Goal: Register for event/course

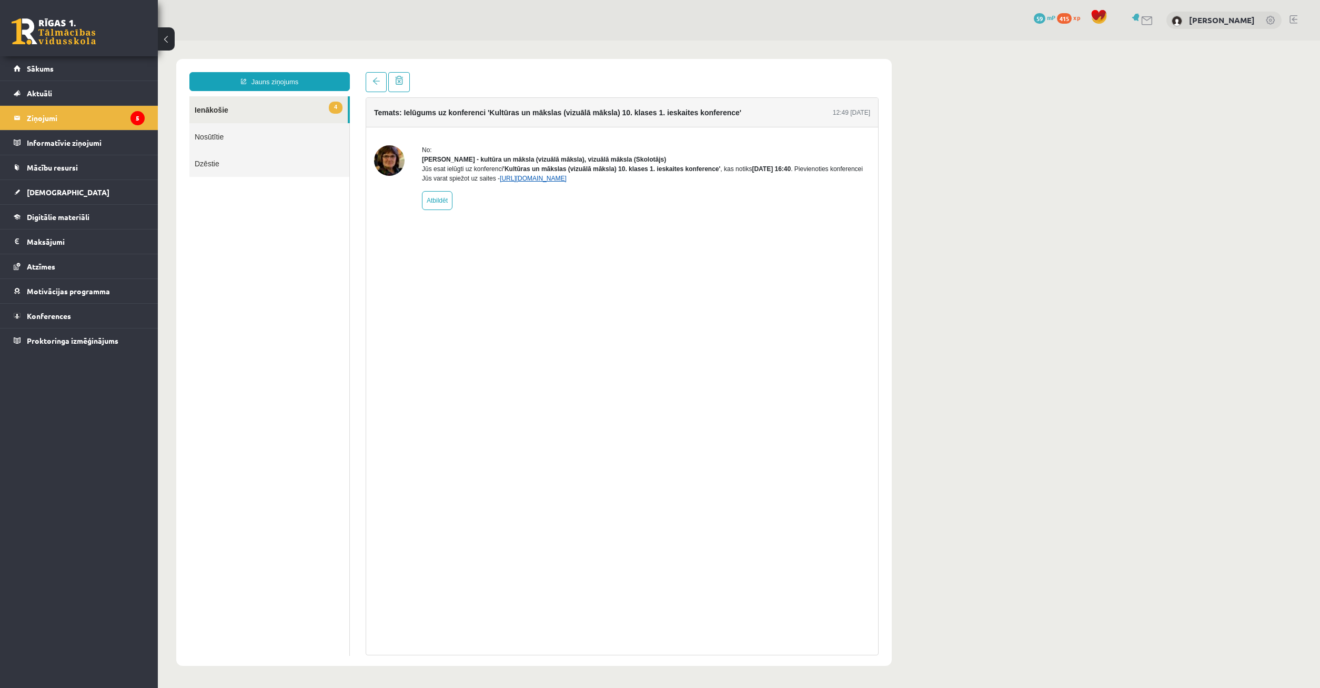
click at [550, 182] on link "[URL][DOMAIN_NAME]" at bounding box center [533, 178] width 67 height 7
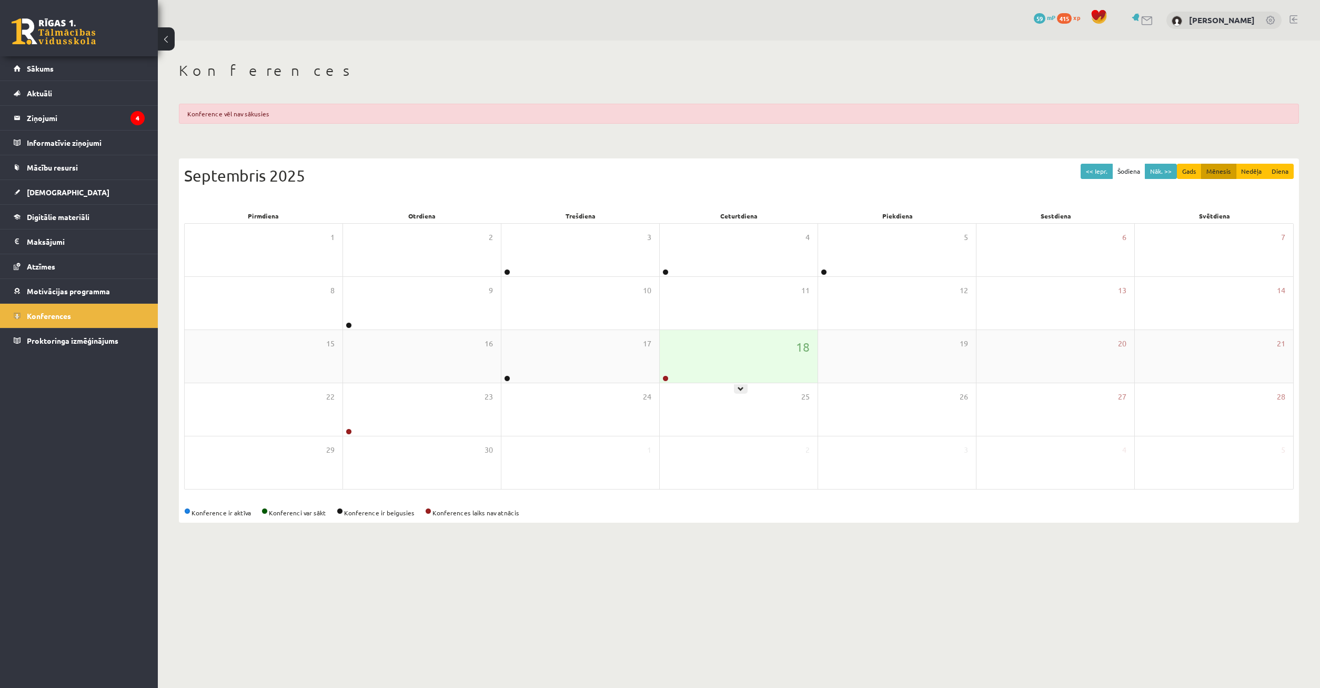
click at [764, 339] on div "18" at bounding box center [739, 356] width 158 height 53
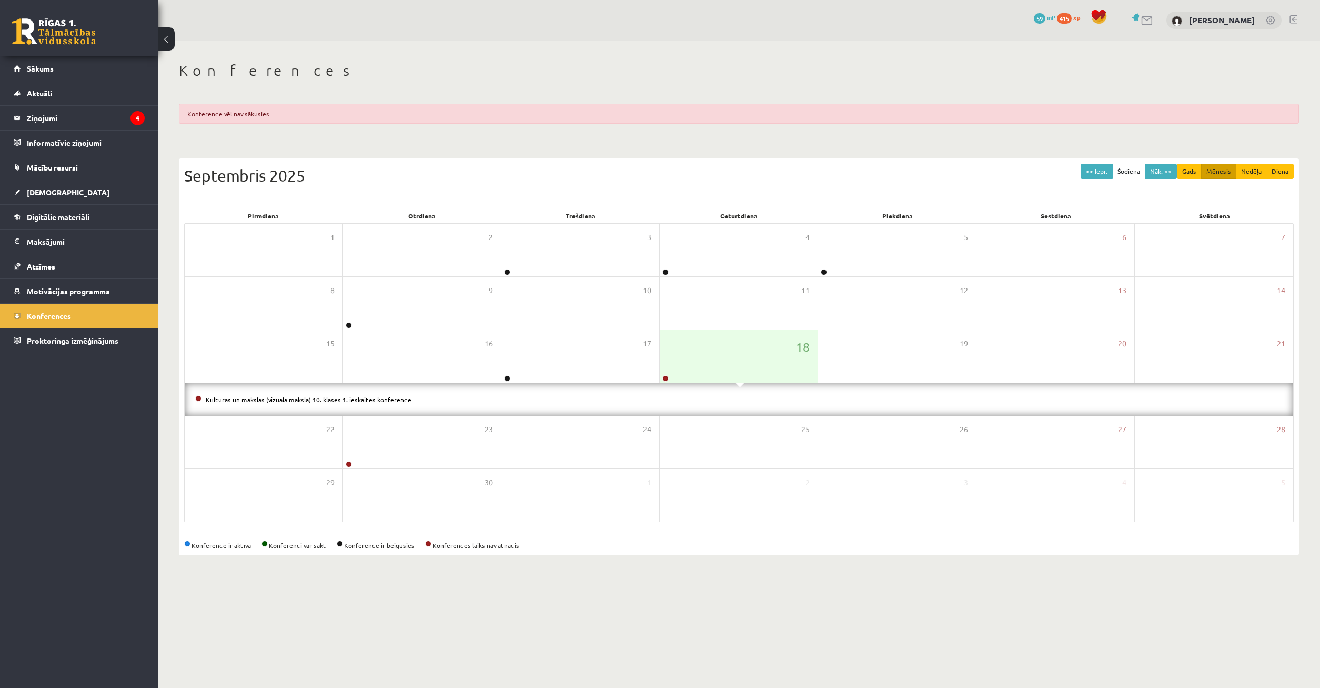
click at [390, 398] on link "Kultūras un mākslas (vizuālā māksla) 10. klases 1. ieskaites konference" at bounding box center [309, 399] width 206 height 8
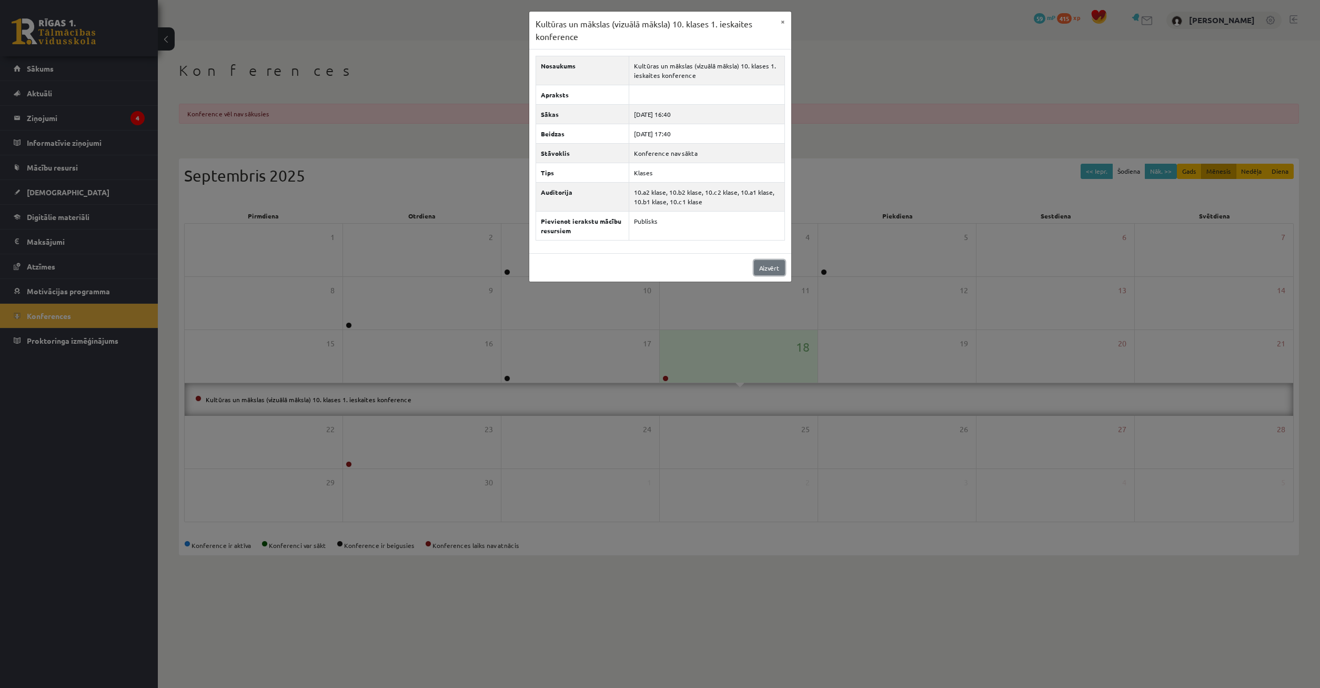
click at [760, 275] on link "Aizvērt" at bounding box center [769, 267] width 31 height 15
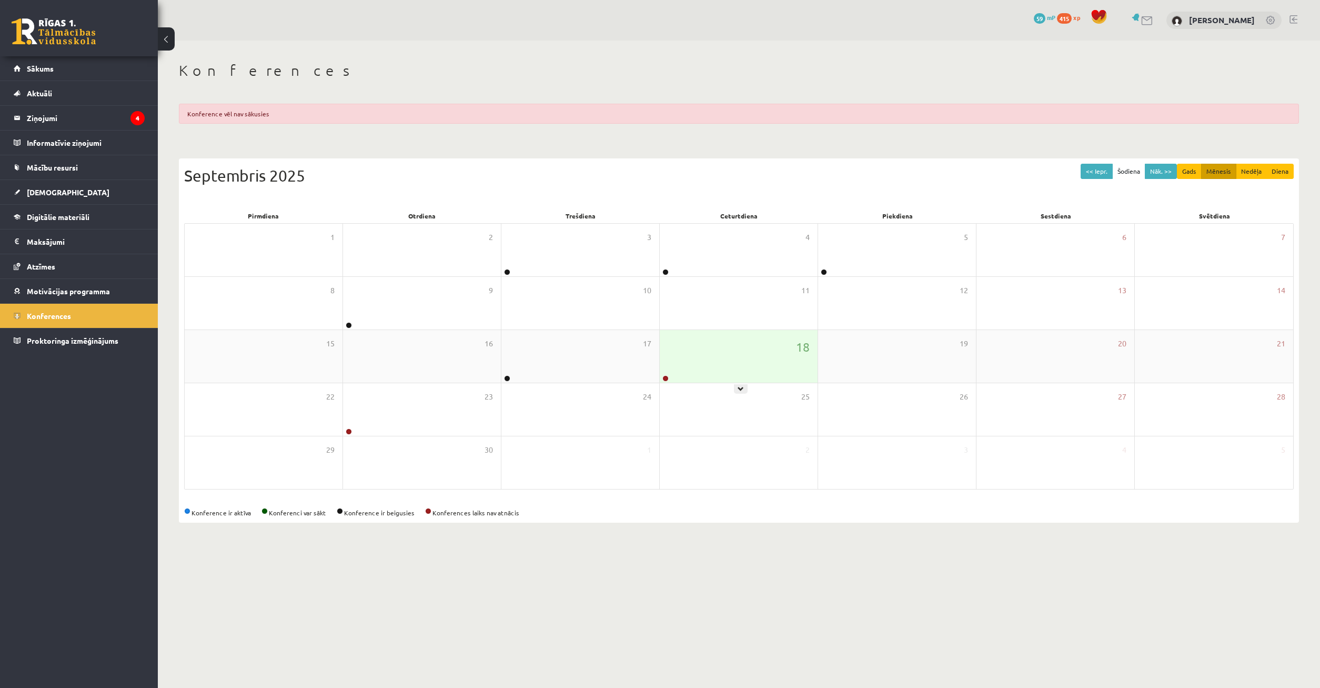
click at [724, 339] on div "18" at bounding box center [739, 356] width 158 height 53
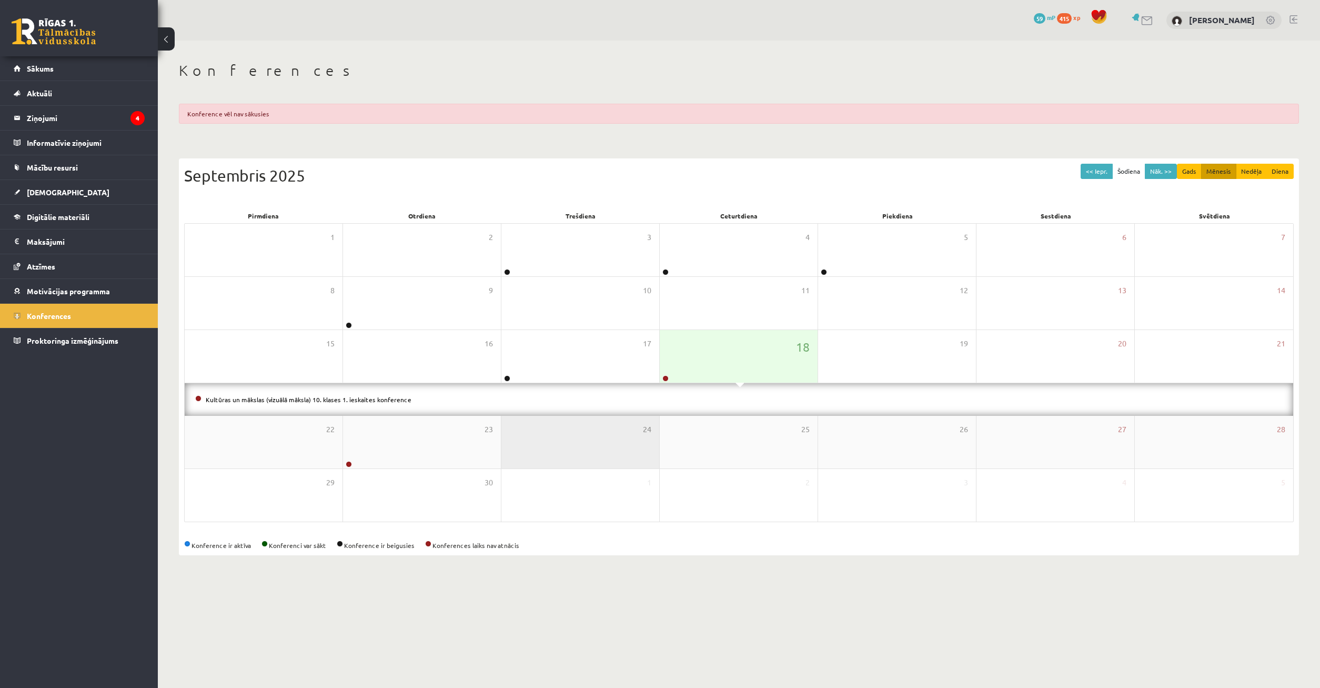
drag, startPoint x: 612, startPoint y: 421, endPoint x: 546, endPoint y: 422, distance: 66.3
click at [601, 421] on div "24" at bounding box center [580, 442] width 158 height 53
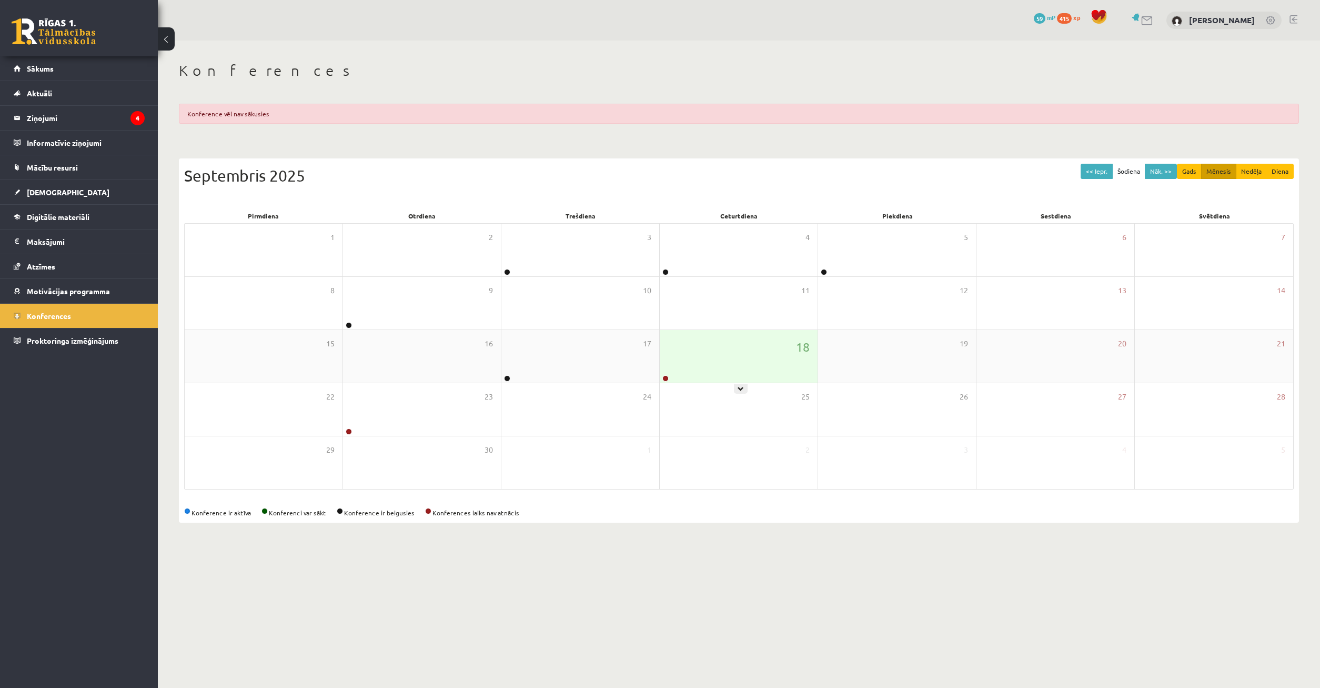
drag, startPoint x: 720, startPoint y: 371, endPoint x: 669, endPoint y: 379, distance: 51.1
click at [712, 371] on div "18" at bounding box center [739, 356] width 158 height 53
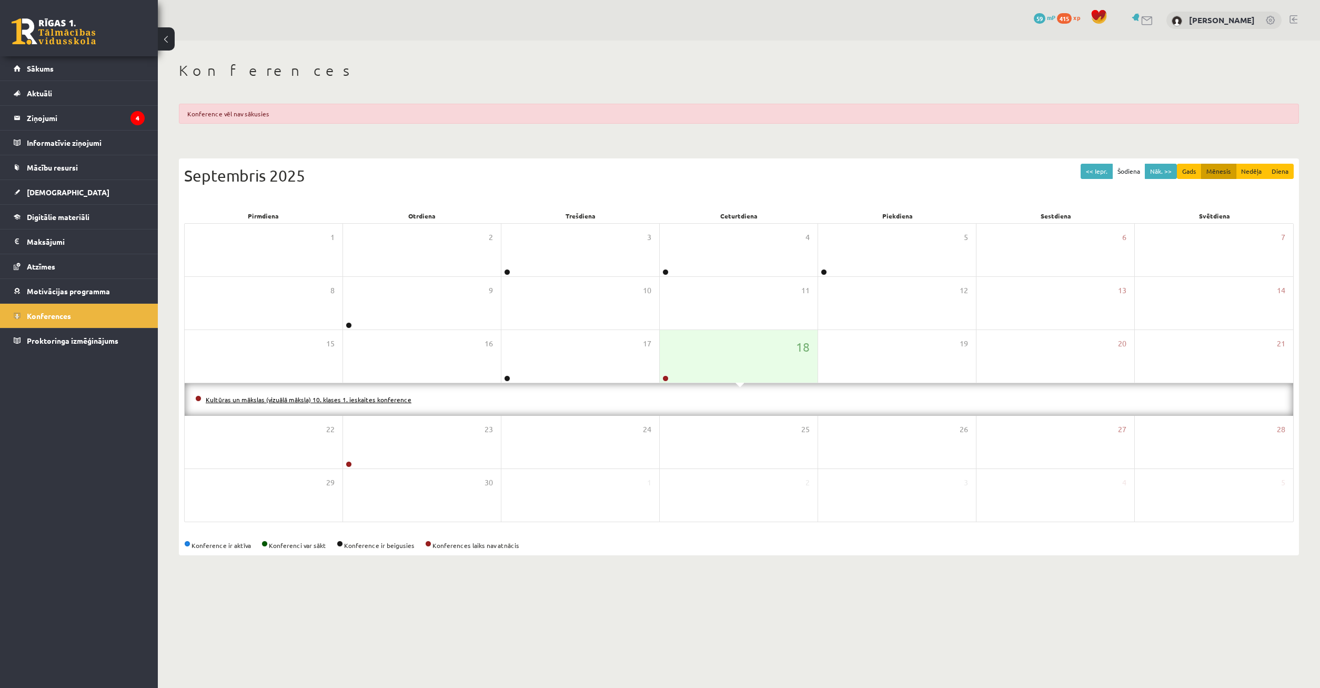
click at [361, 400] on li "Kultūras un mākslas (vizuālā māksla) 10. klases 1. ieskaites konference" at bounding box center [738, 399] width 1087 height 12
click at [361, 399] on link "Kultūras un mākslas (vizuālā māksla) 10. klases 1. ieskaites konference" at bounding box center [309, 399] width 206 height 8
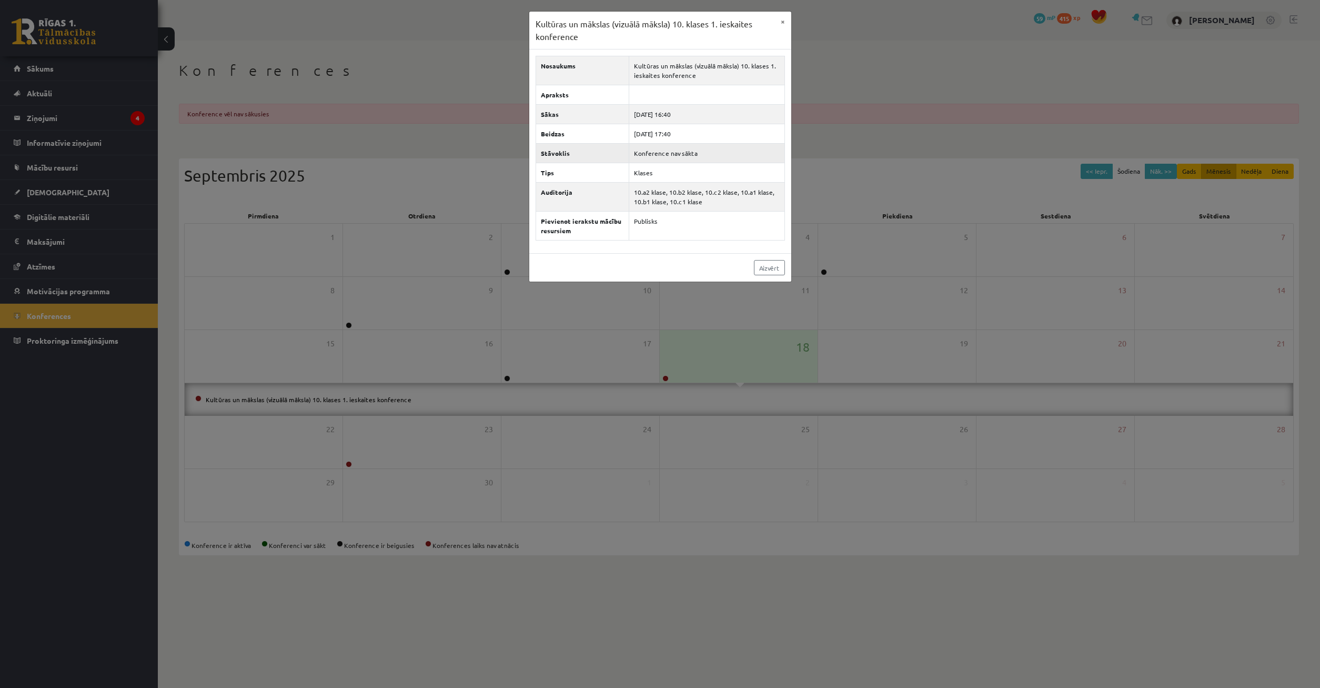
click at [677, 158] on td "Konference nav sākta" at bounding box center [707, 153] width 156 height 19
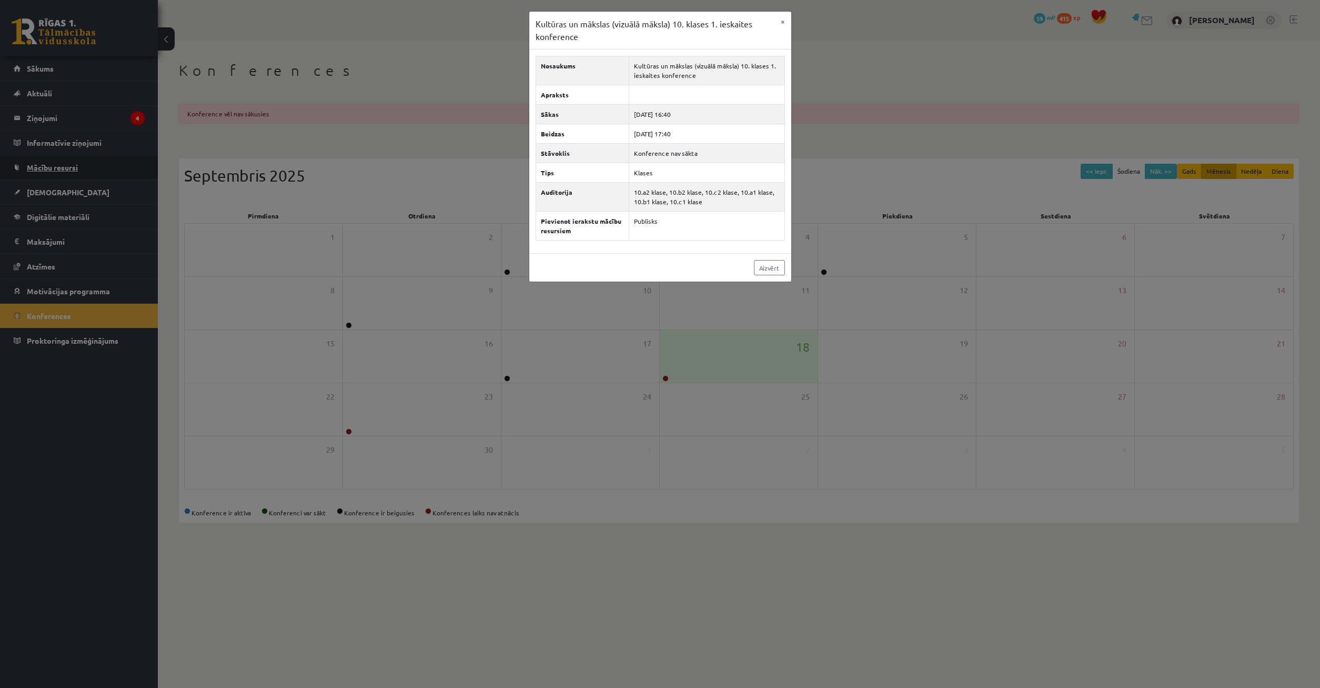
drag, startPoint x: 62, startPoint y: 192, endPoint x: 75, endPoint y: 161, distance: 33.7
click at [63, 189] on div "Kultūras un mākslas (vizuālā māksla) 10. klases 1. ieskaites konference × Nosau…" at bounding box center [660, 344] width 1320 height 688
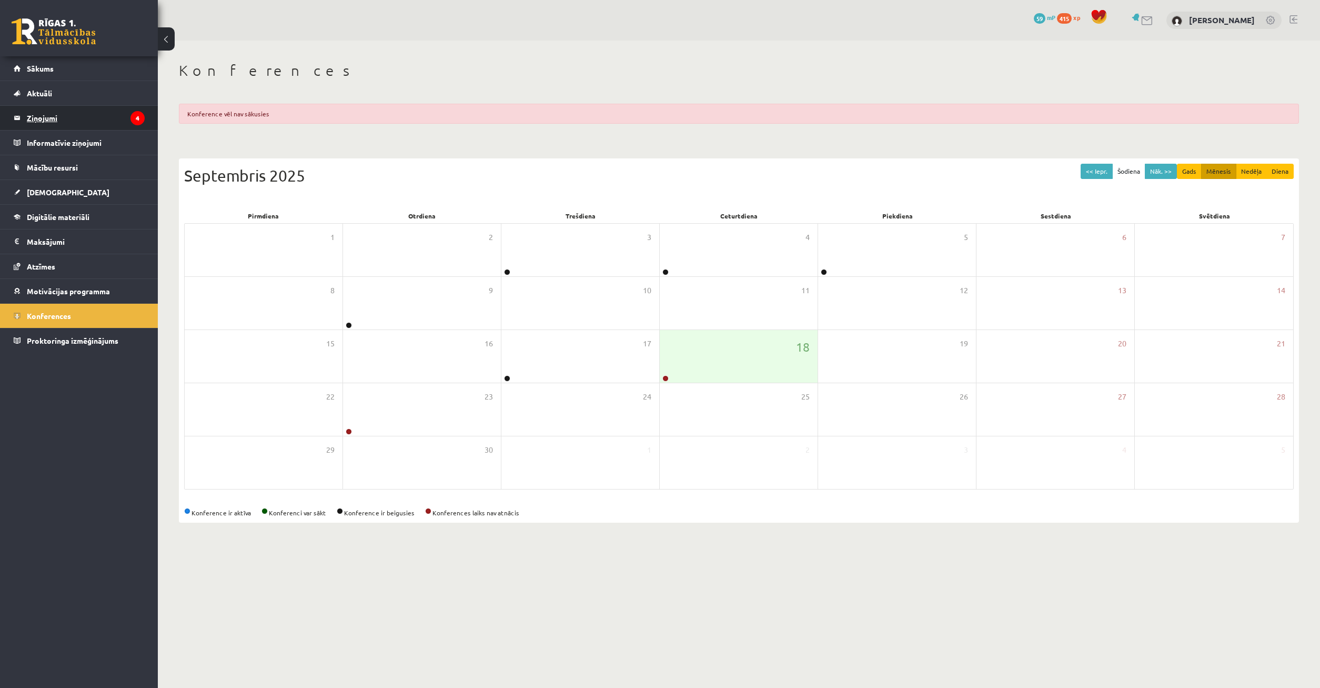
click at [88, 107] on legend "Ziņojumi 4" at bounding box center [86, 118] width 118 height 24
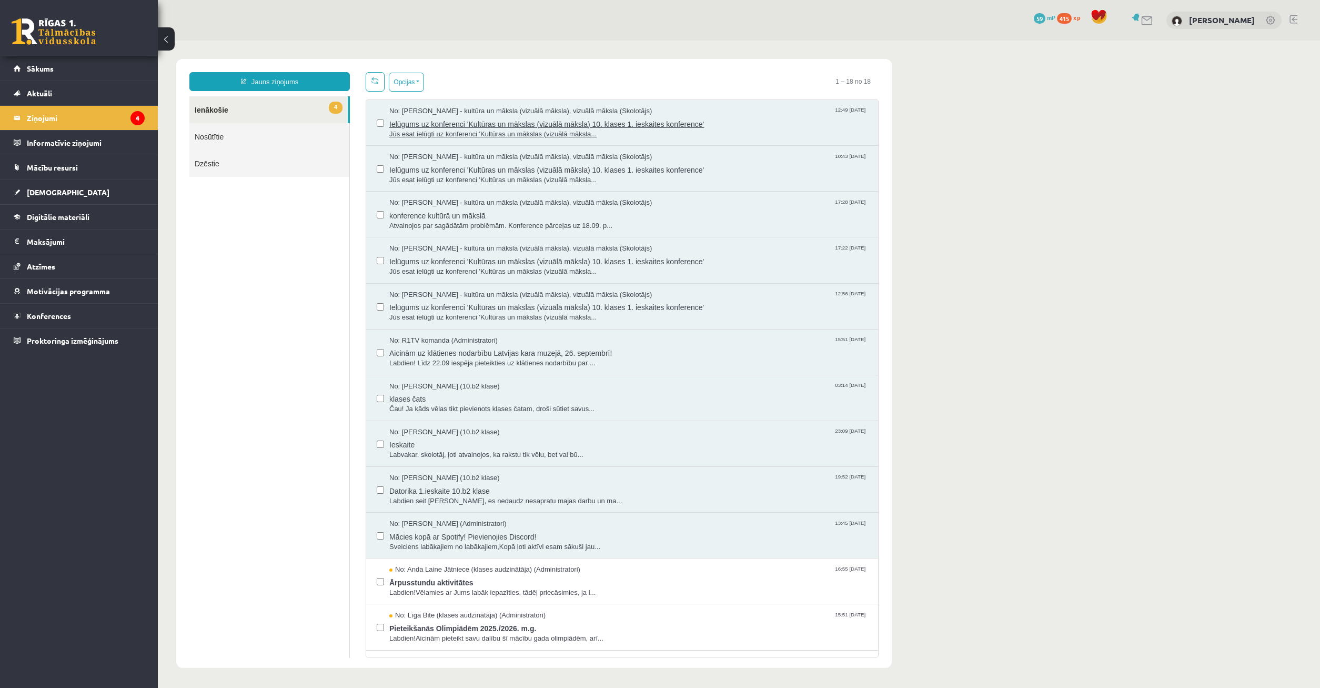
click at [511, 122] on span "Ielūgums uz konferenci 'Kultūras un mākslas (vizuālā māksla) 10. klases 1. iesk…" at bounding box center [628, 122] width 478 height 13
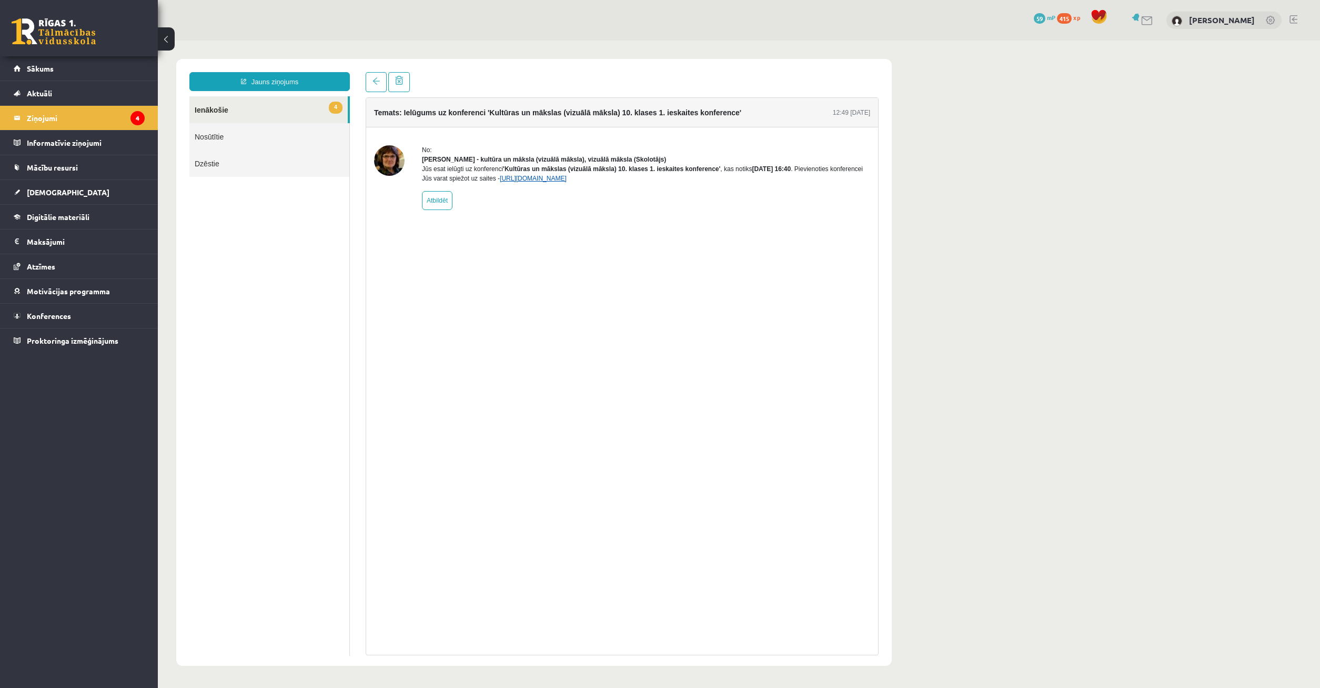
click at [548, 182] on link "https://eskola.r1tv.lv/conferences/5079/join" at bounding box center [533, 178] width 67 height 7
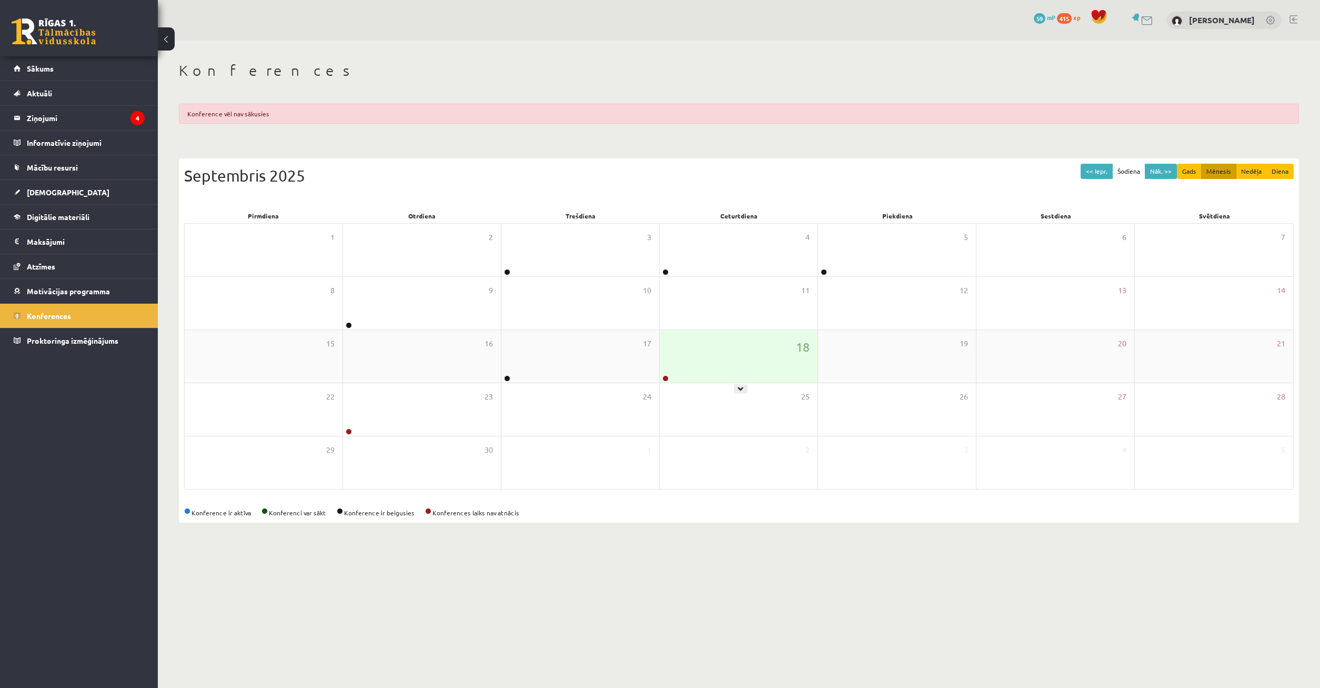
click at [774, 343] on div "18" at bounding box center [739, 356] width 158 height 53
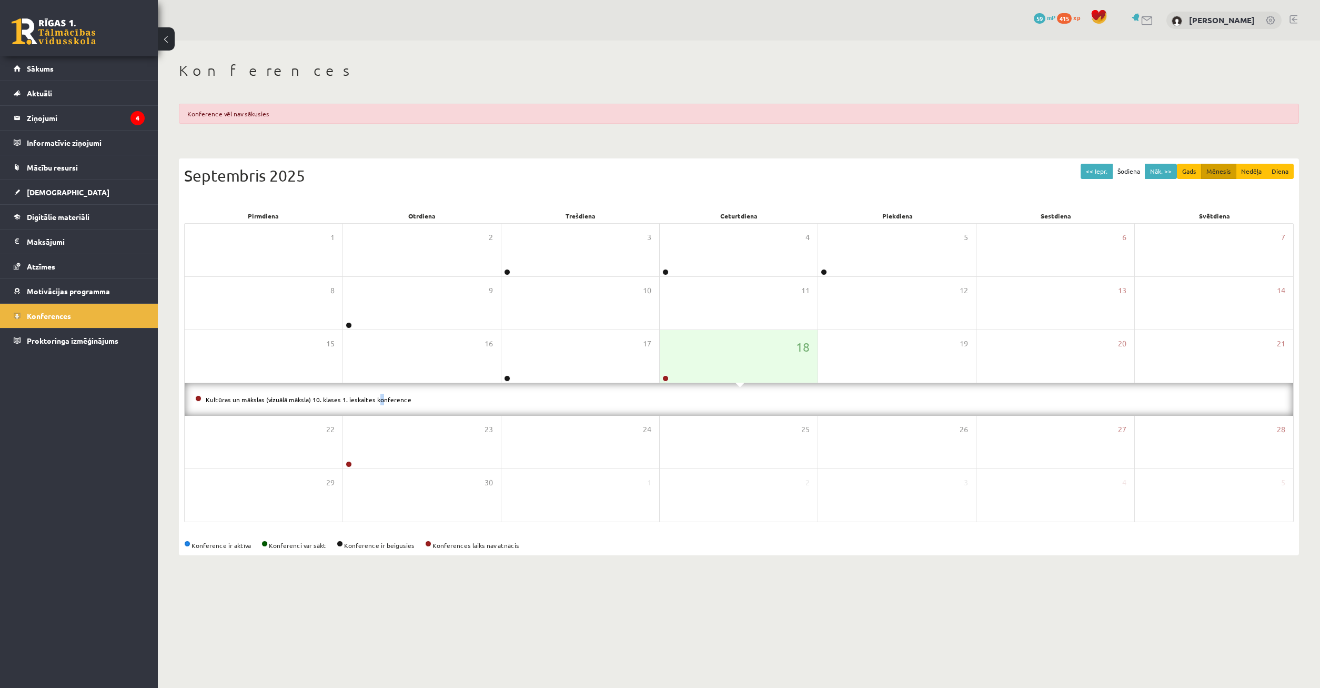
click at [360, 395] on li "Kultūras un mākslas (vizuālā māksla) 10. klases 1. ieskaites konference" at bounding box center [738, 399] width 1087 height 12
click at [359, 402] on link "Kultūras un mākslas (vizuālā māksla) 10. klases 1. ieskaites konference" at bounding box center [309, 399] width 206 height 8
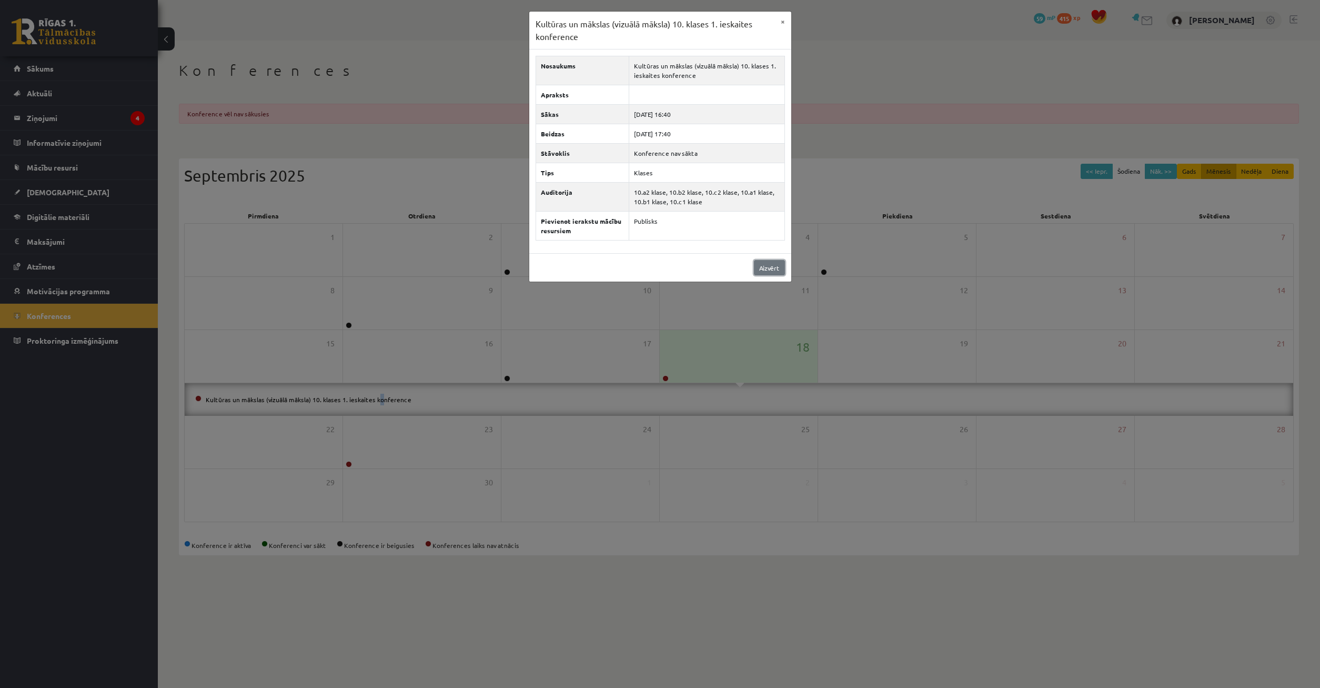
click at [771, 264] on link "Aizvērt" at bounding box center [769, 267] width 31 height 15
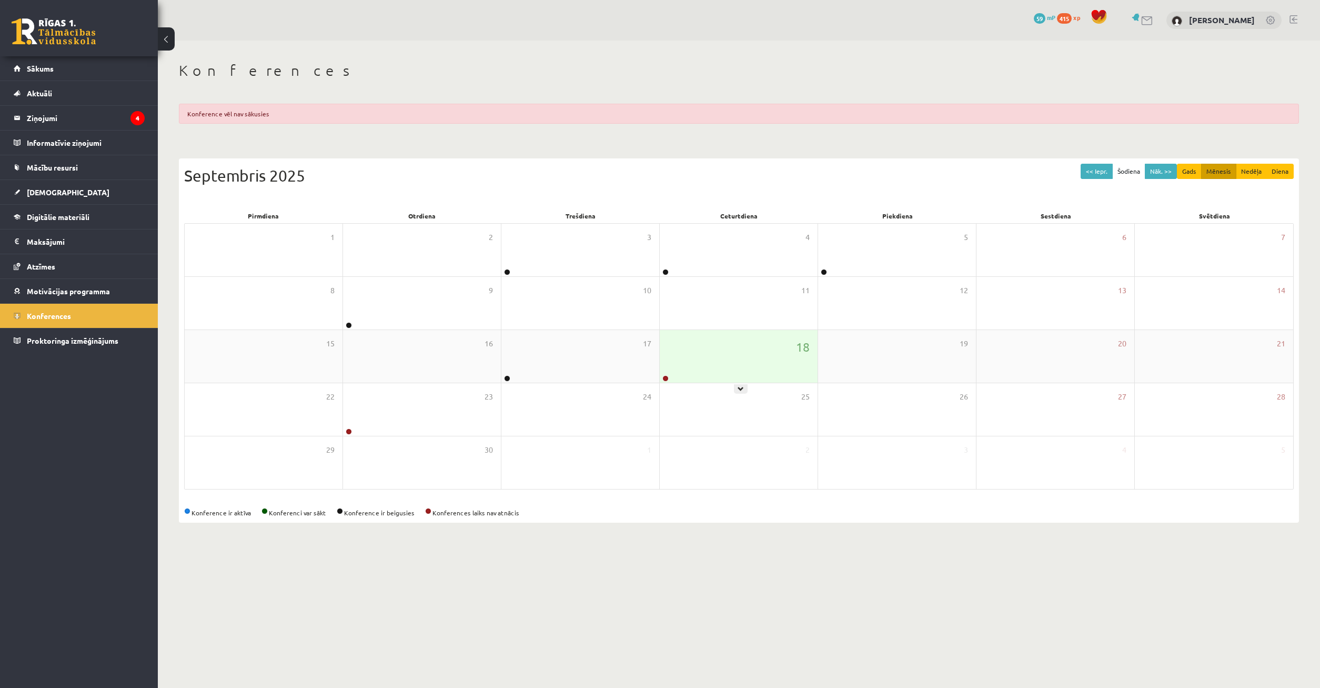
click at [725, 369] on div "18" at bounding box center [739, 356] width 158 height 53
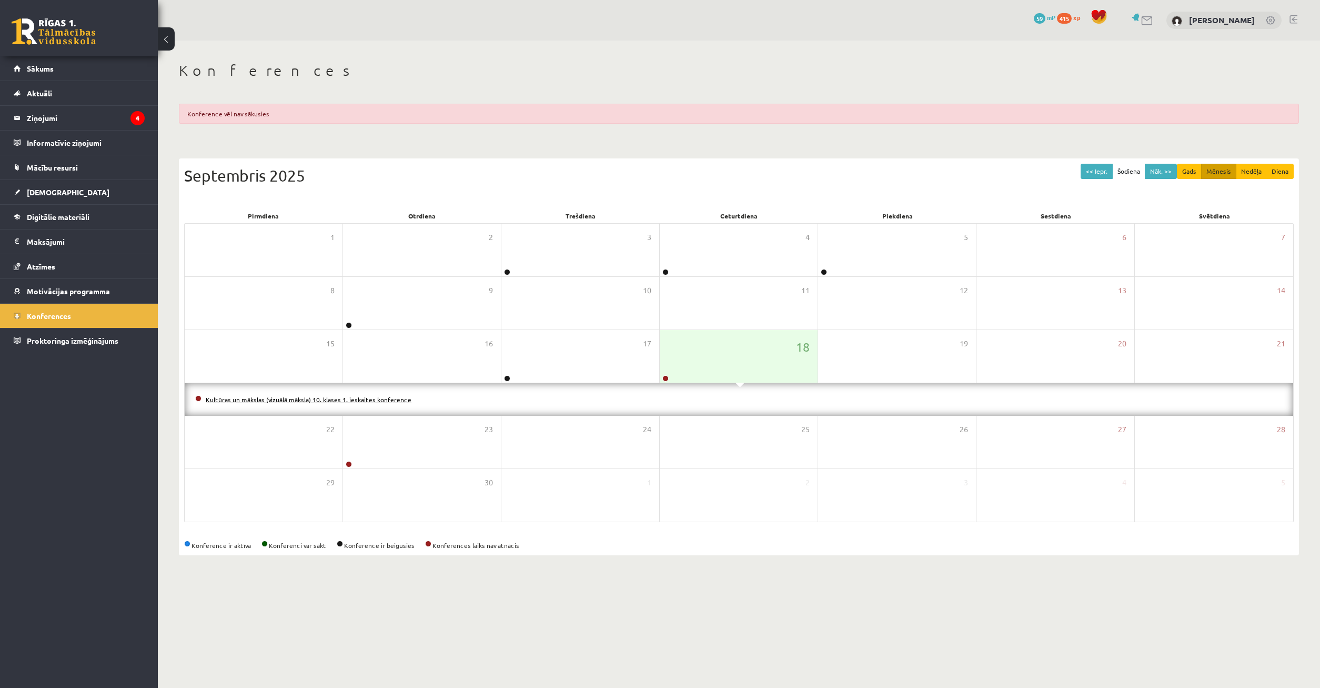
click at [388, 400] on link "Kultūras un mākslas (vizuālā māksla) 10. klases 1. ieskaites konference" at bounding box center [309, 399] width 206 height 8
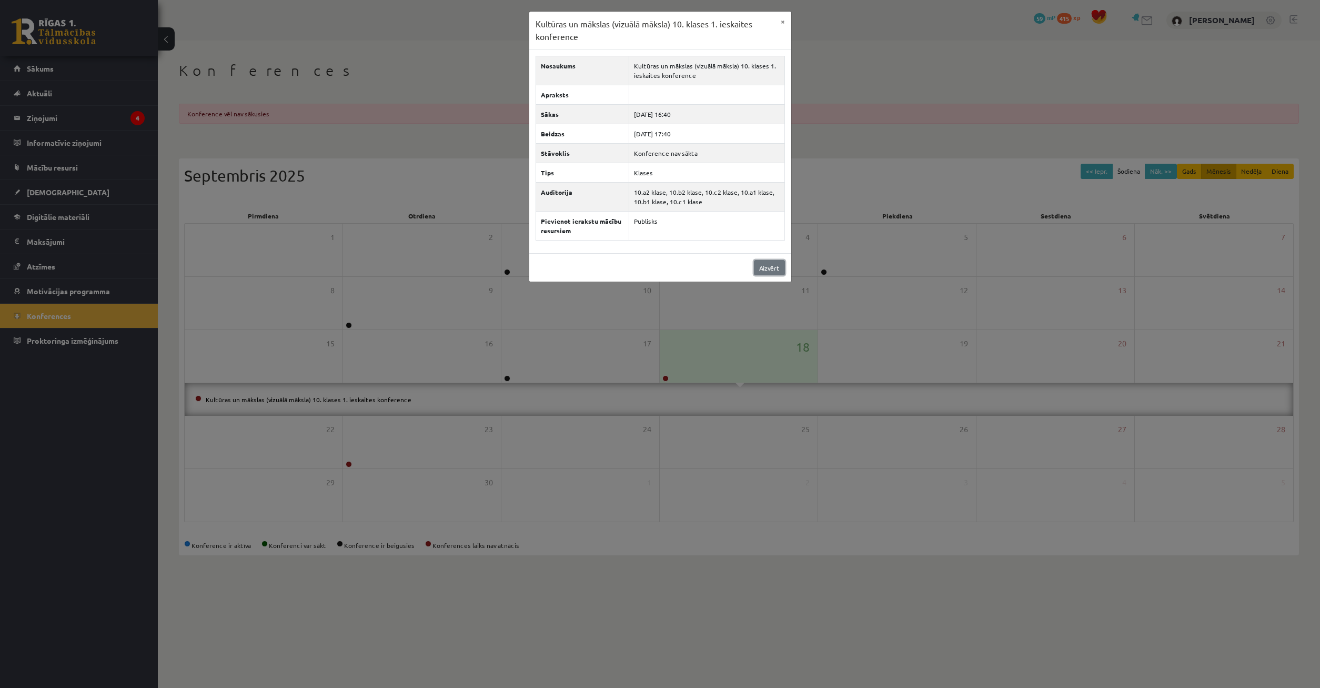
click at [773, 269] on link "Aizvērt" at bounding box center [769, 267] width 31 height 15
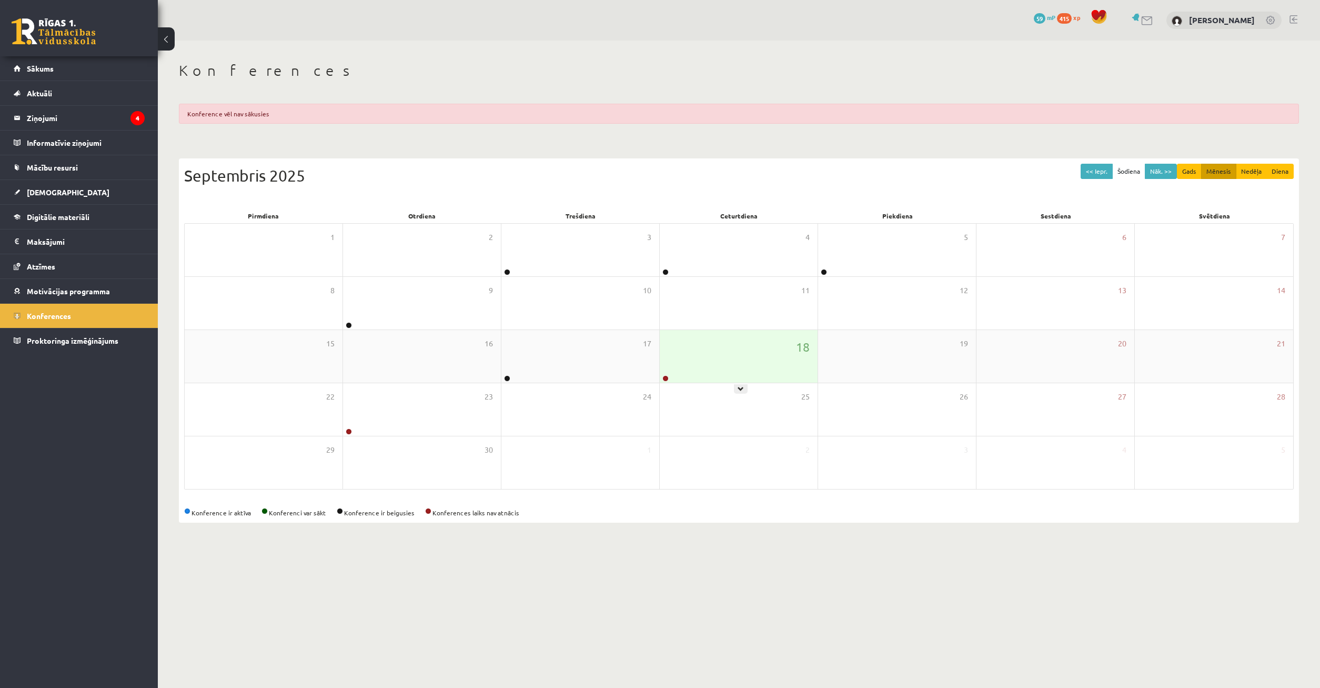
click at [726, 356] on div "18" at bounding box center [739, 356] width 158 height 53
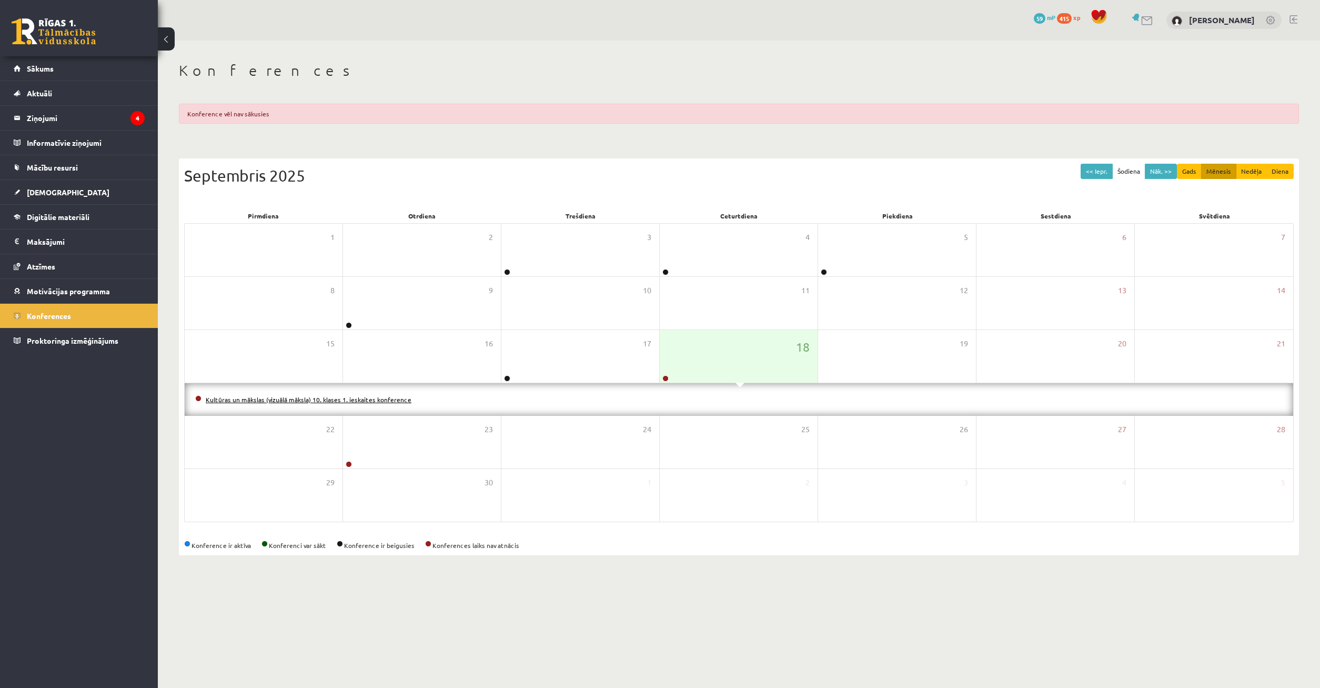
click at [360, 398] on link "Kultūras un mākslas (vizuālā māksla) 10. klases 1. ieskaites konference" at bounding box center [309, 399] width 206 height 8
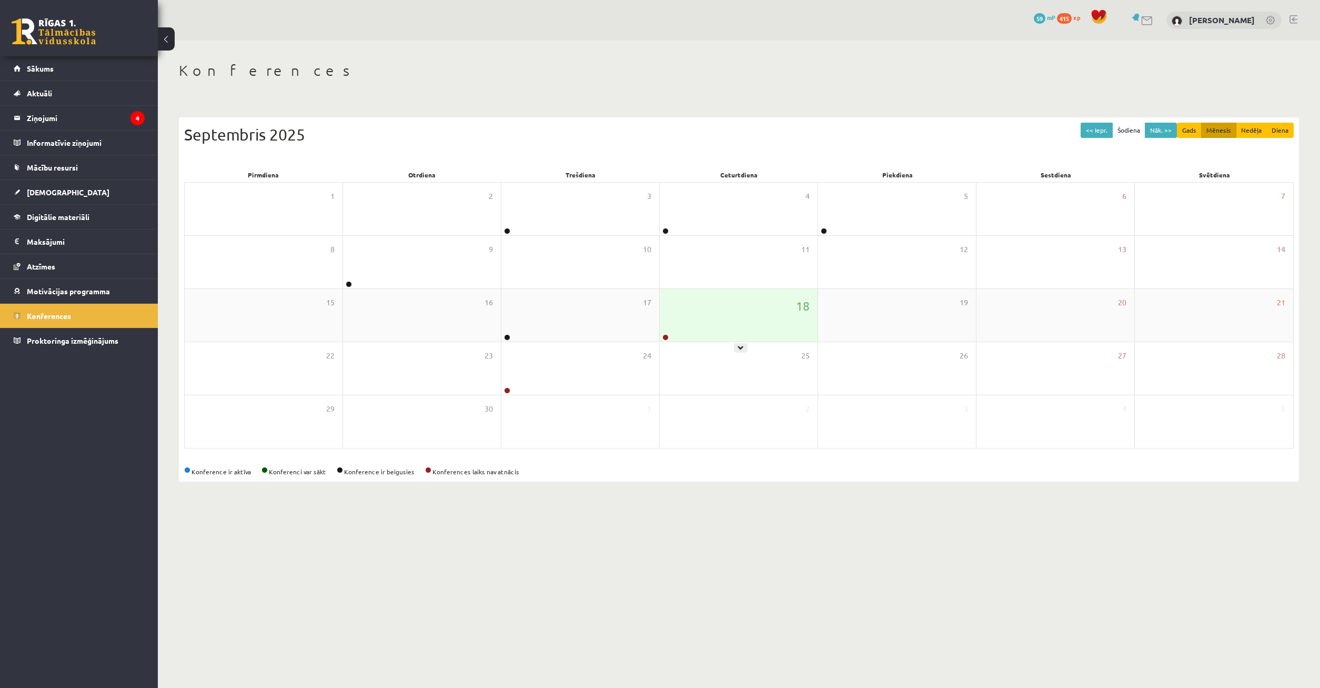
click at [703, 315] on div "18" at bounding box center [739, 315] width 158 height 53
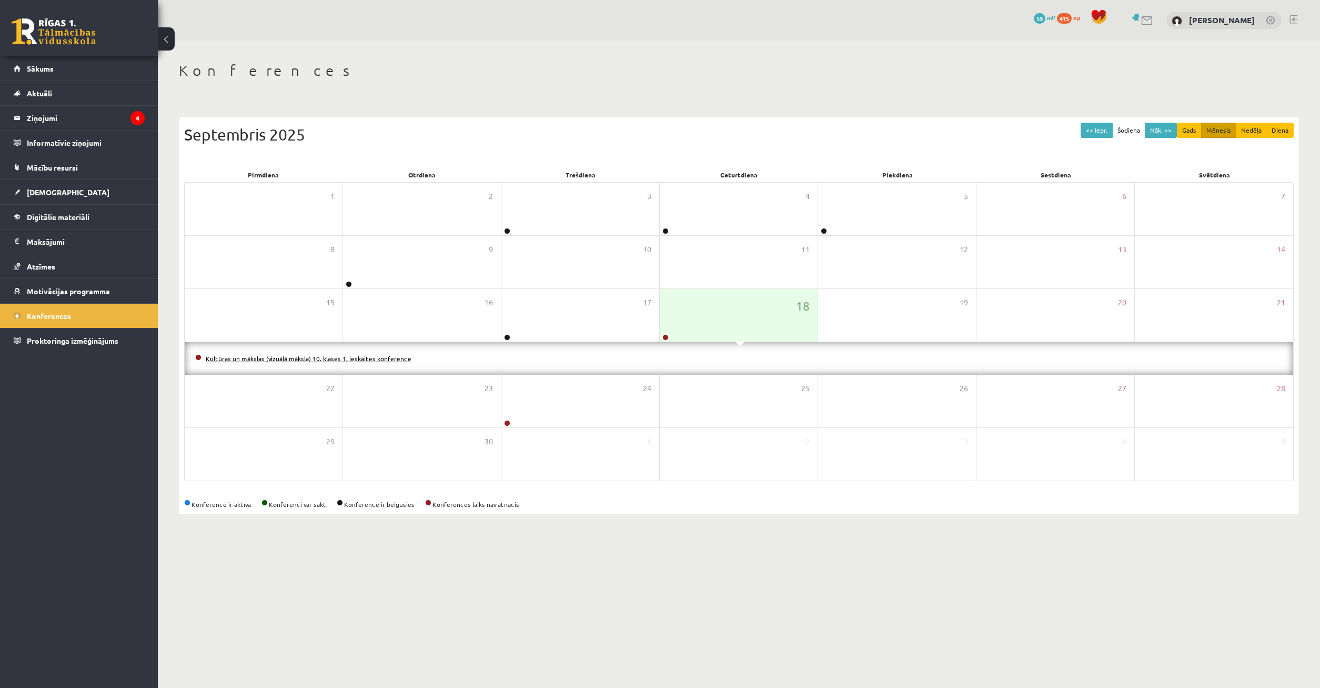
click at [344, 359] on link "Kultūras un mākslas (vizuālā māksla) 10. klases 1. ieskaites konference" at bounding box center [309, 358] width 206 height 8
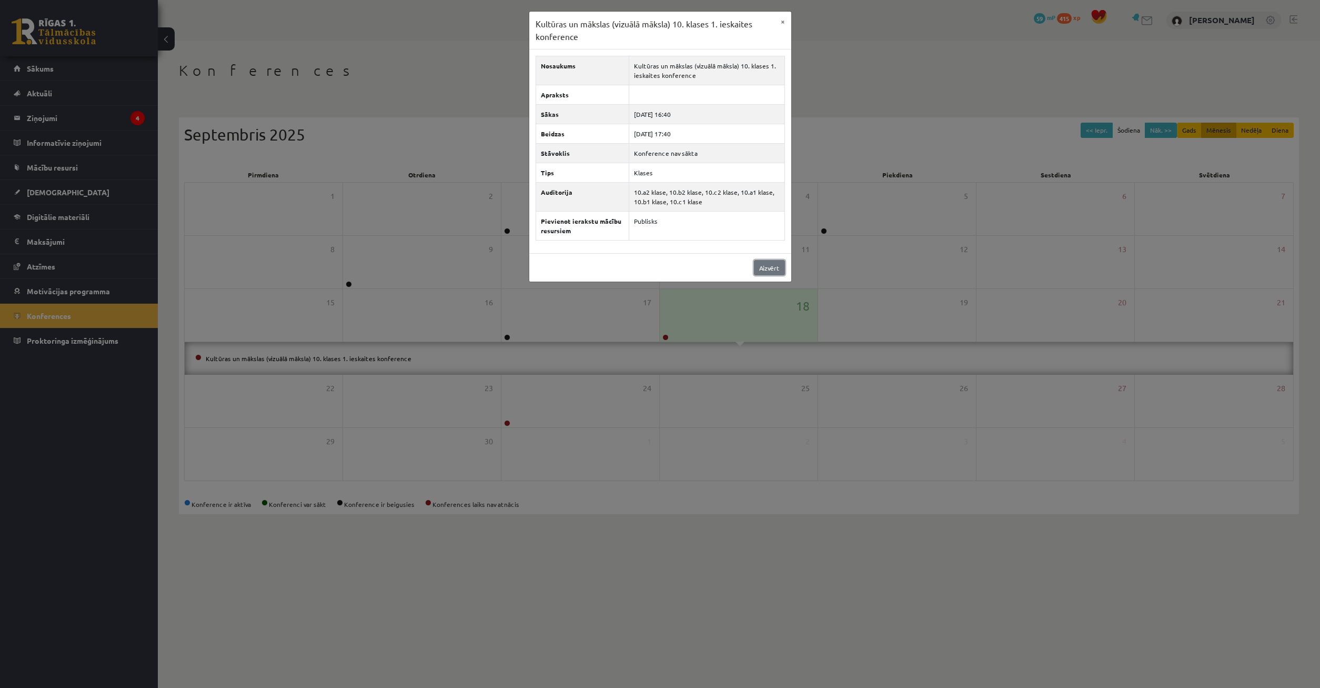
click at [771, 267] on link "Aizvērt" at bounding box center [769, 267] width 31 height 15
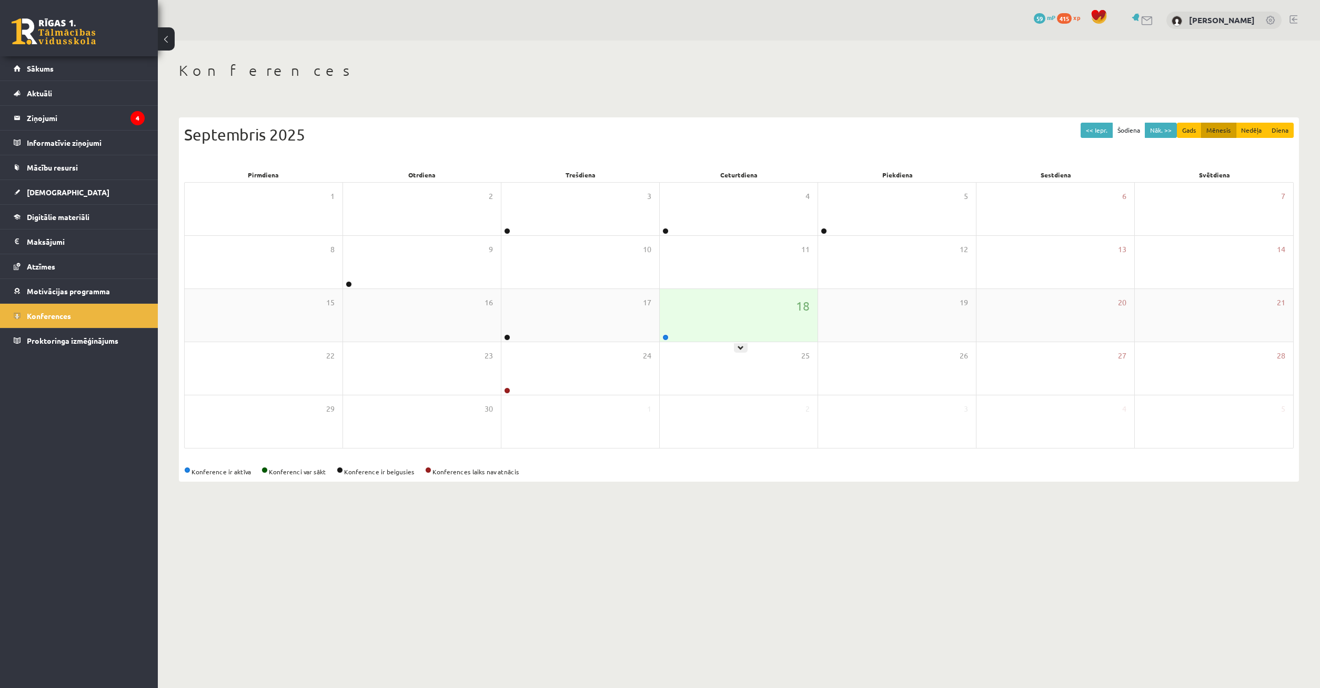
click at [782, 323] on div "18" at bounding box center [739, 315] width 158 height 53
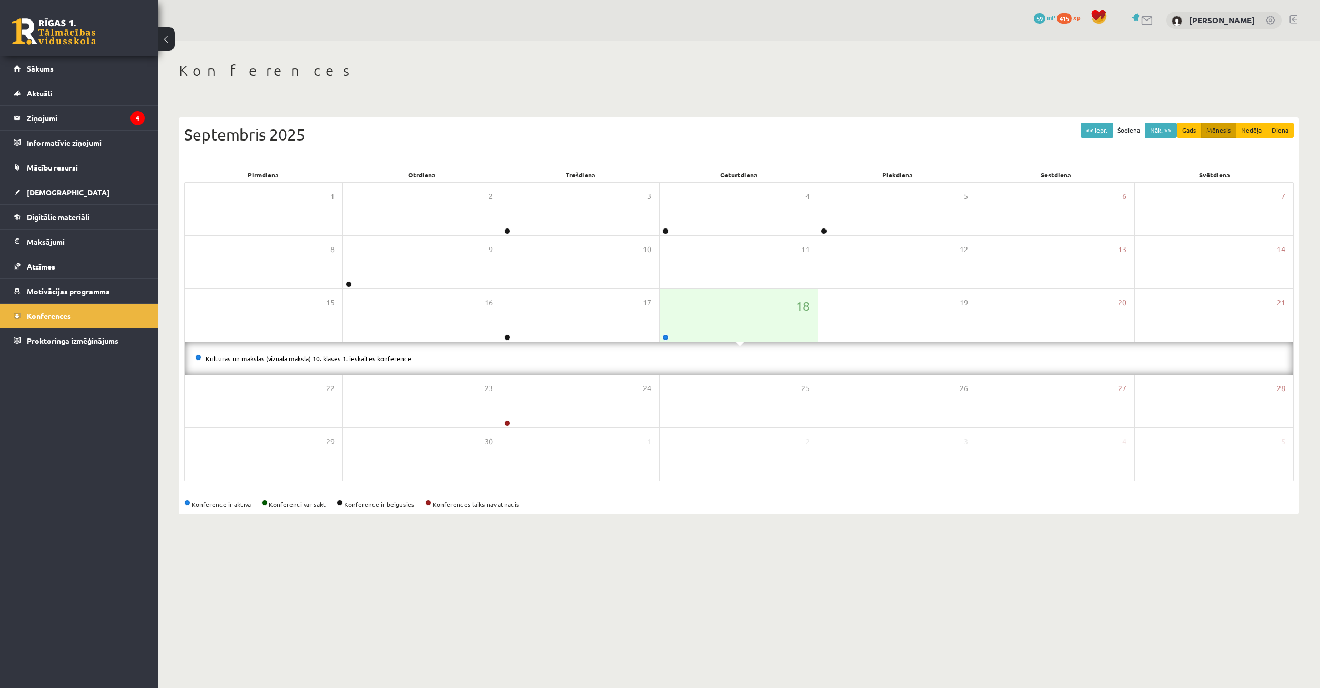
click at [391, 360] on link "Kultūras un mākslas (vizuālā māksla) 10. klases 1. ieskaites konference" at bounding box center [309, 358] width 206 height 8
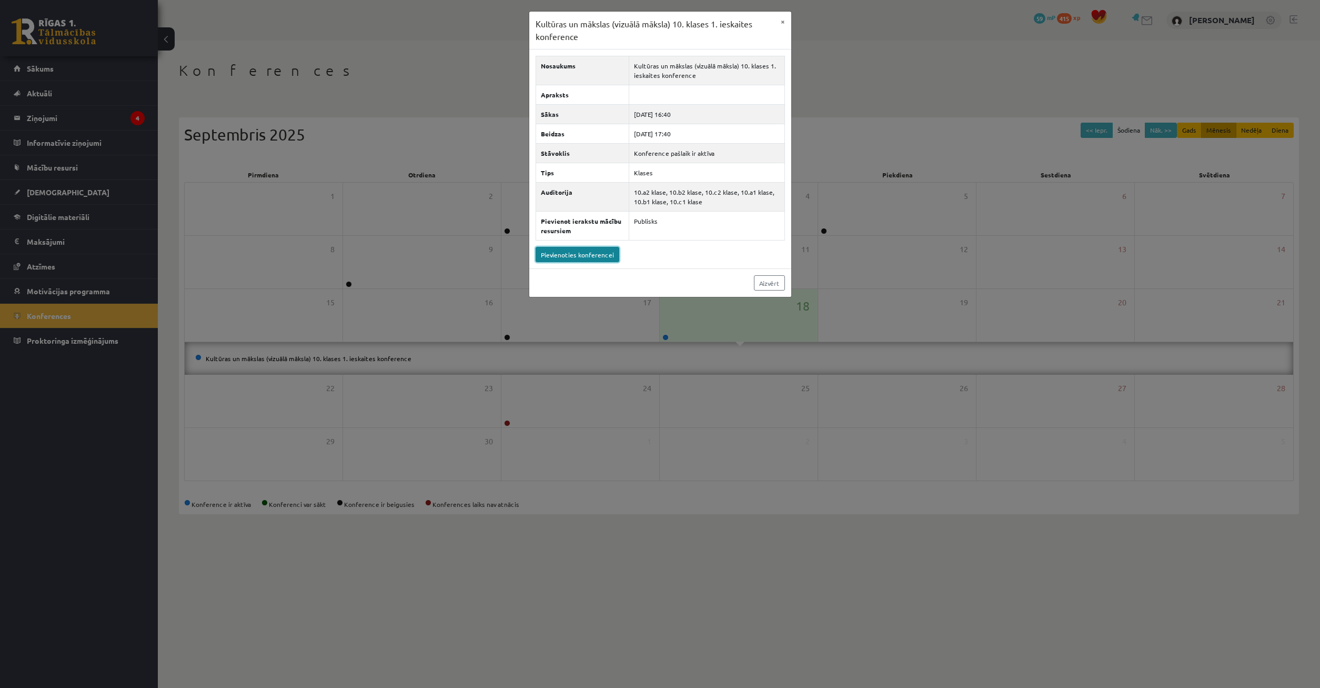
click at [579, 255] on link "Pievienoties konferencei" at bounding box center [577, 254] width 84 height 15
